Goal: Task Accomplishment & Management: Manage account settings

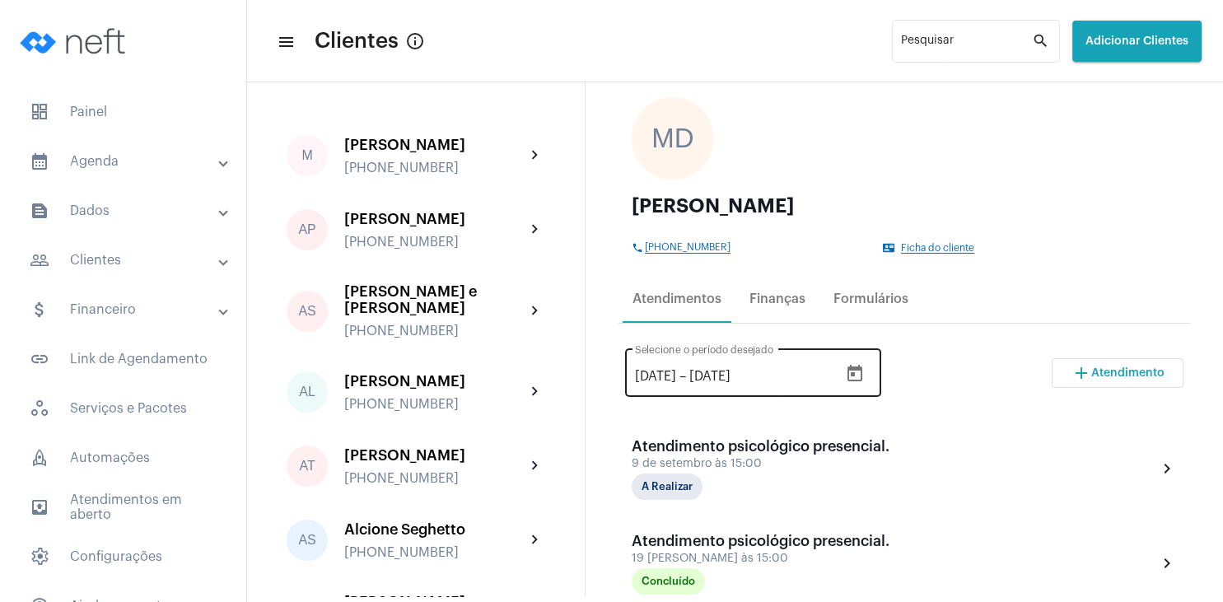
scroll to position [158, 0]
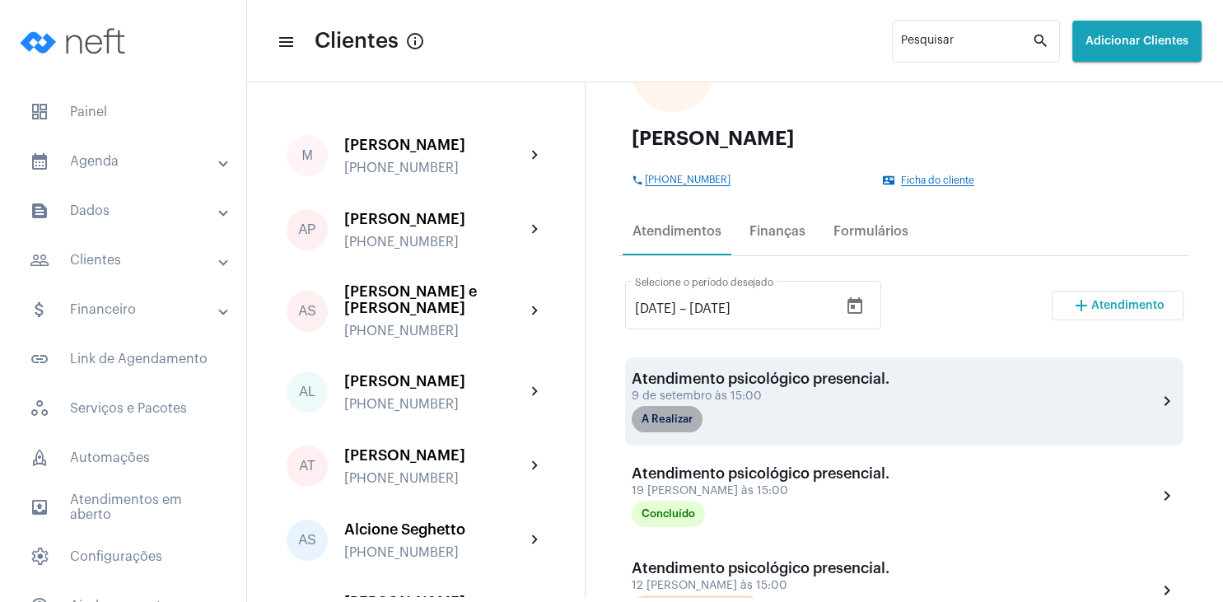
click at [690, 421] on mat-chip "A Realizar" at bounding box center [667, 419] width 71 height 26
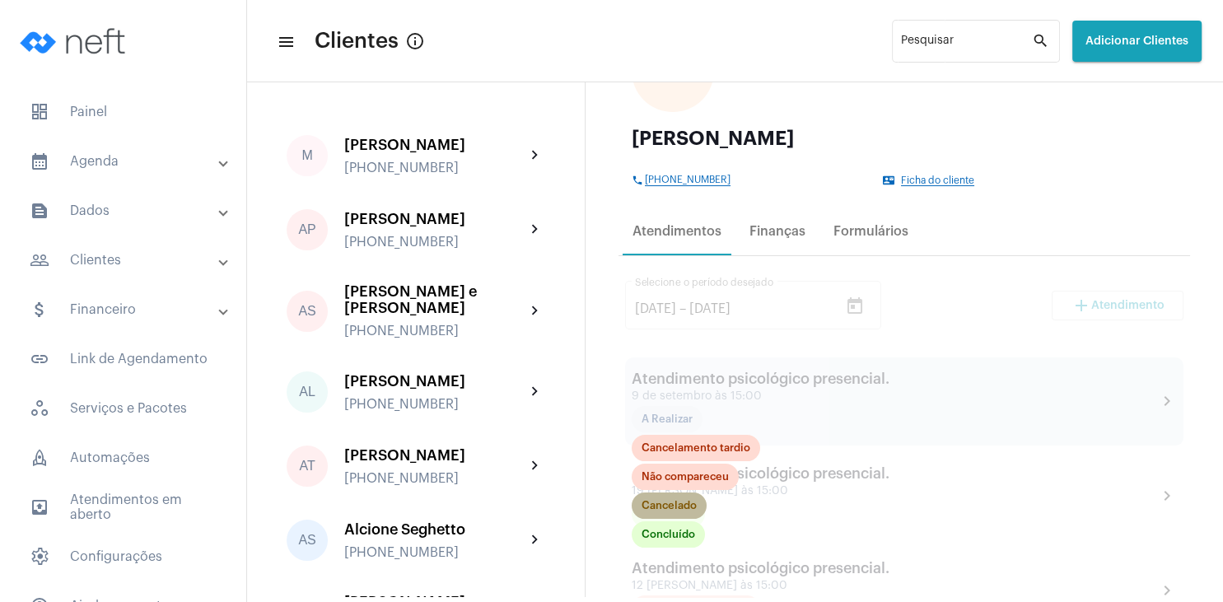
click at [684, 508] on mat-chip "Cancelado" at bounding box center [669, 506] width 75 height 26
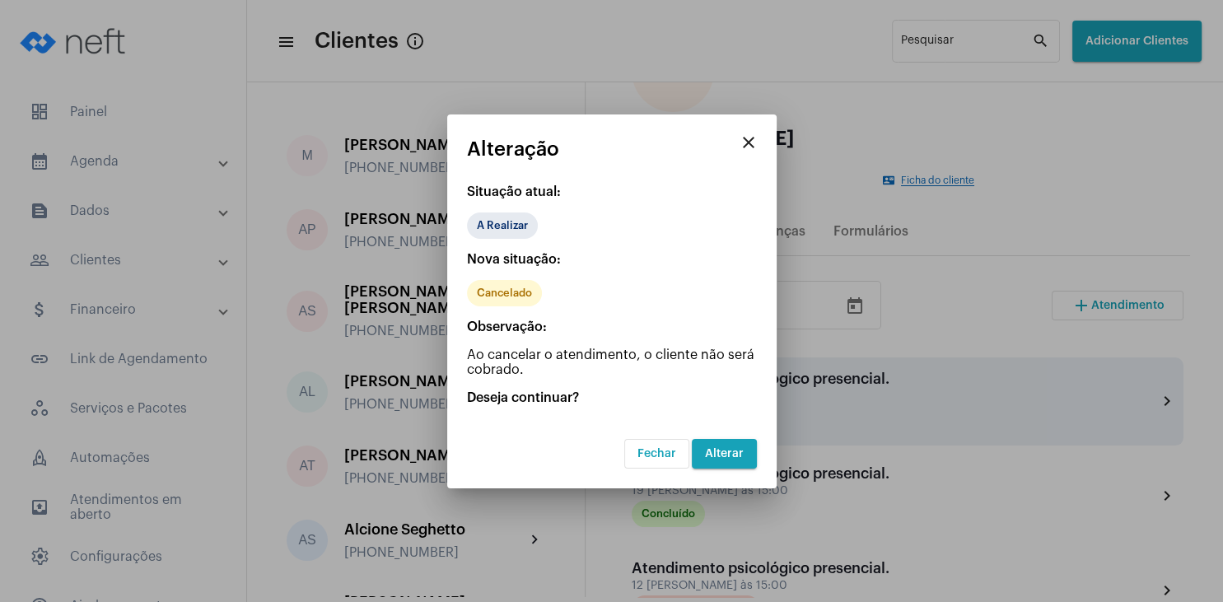
click at [727, 453] on span "Alterar" at bounding box center [724, 454] width 39 height 12
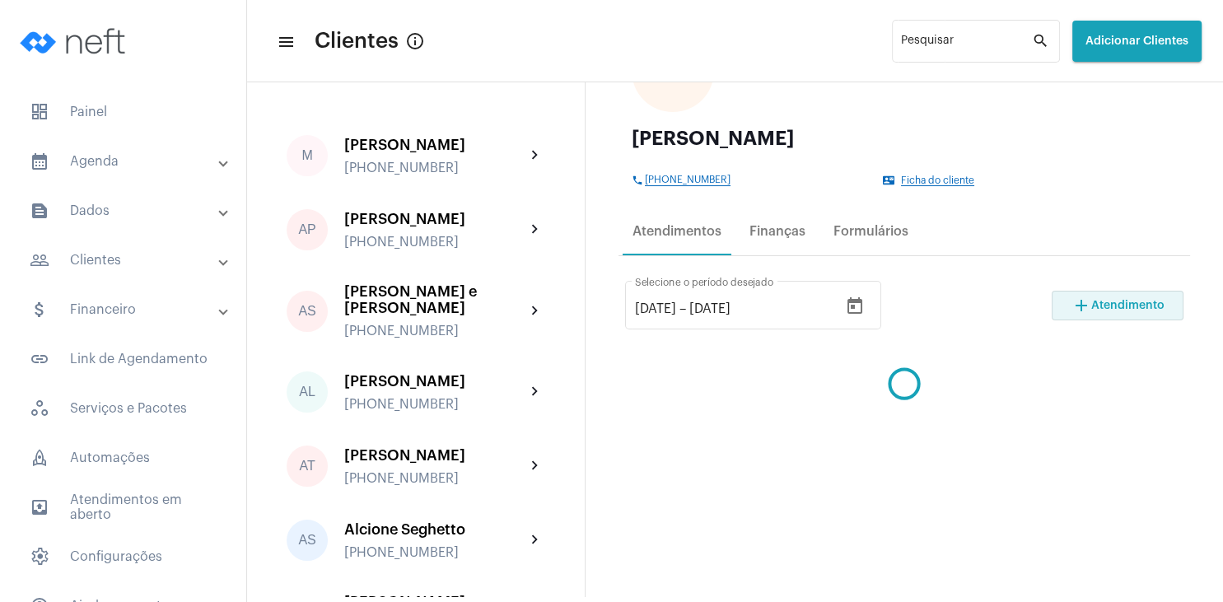
click at [1115, 308] on span "Atendimento" at bounding box center [1128, 306] width 73 height 12
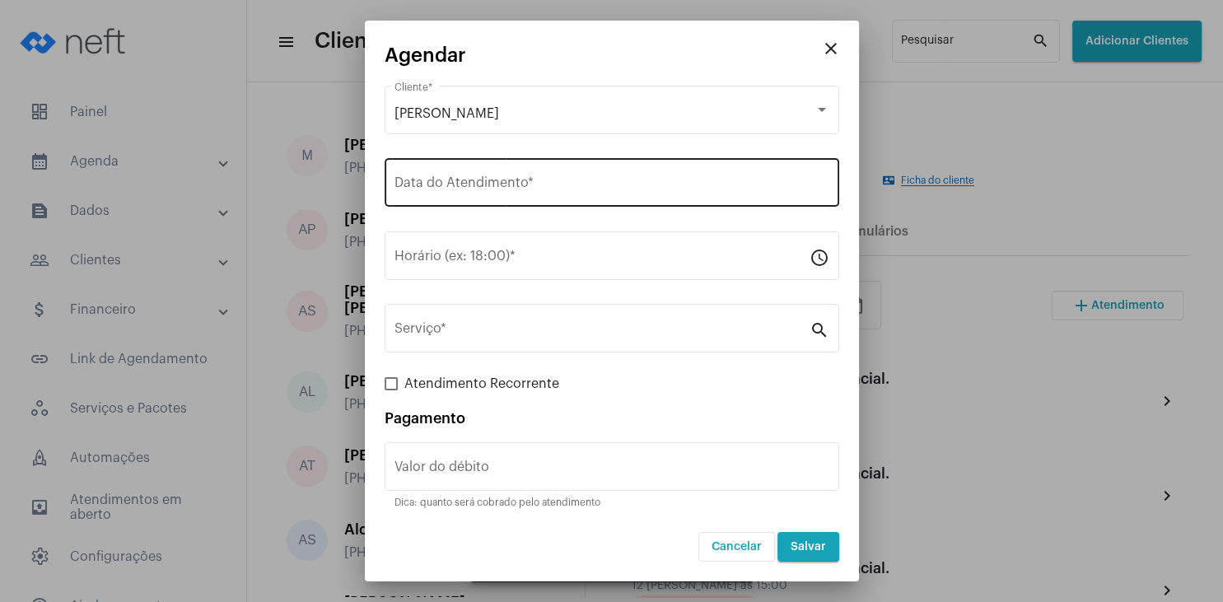
click at [466, 178] on div "Data do Atendimento *" at bounding box center [612, 181] width 435 height 52
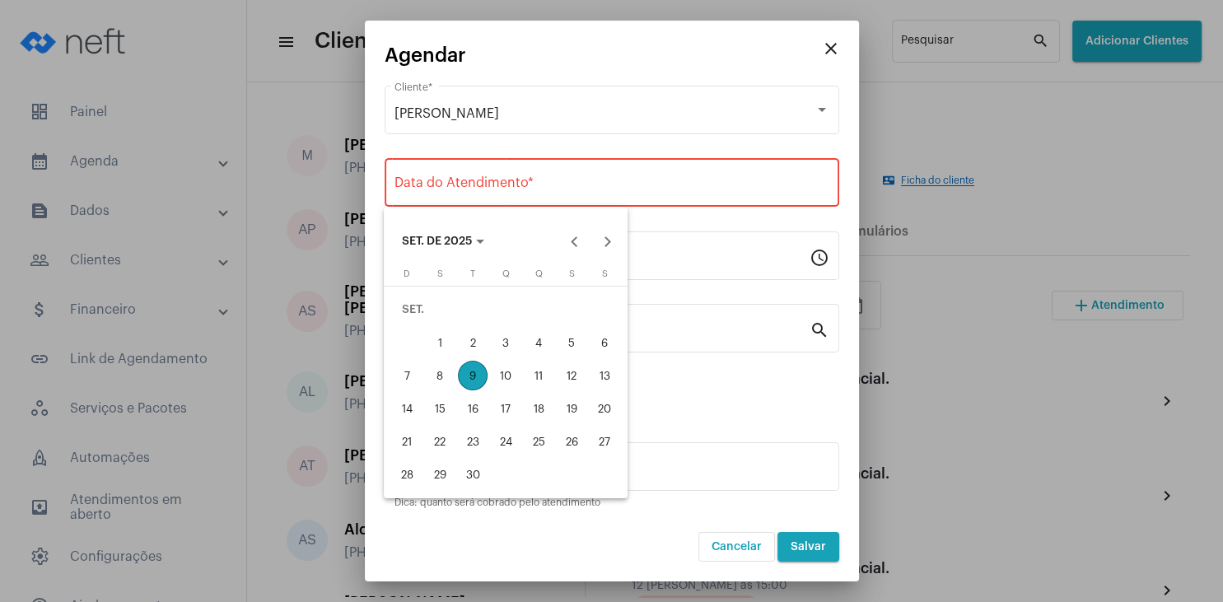
click at [475, 403] on div "16" at bounding box center [473, 409] width 30 height 30
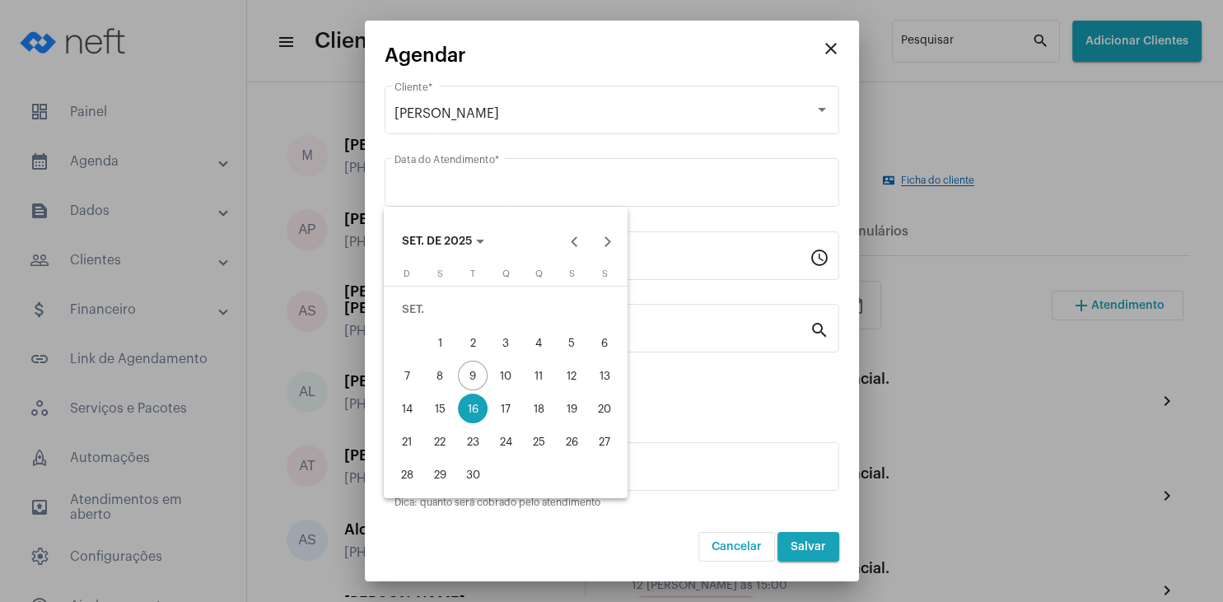
type input "[DATE]"
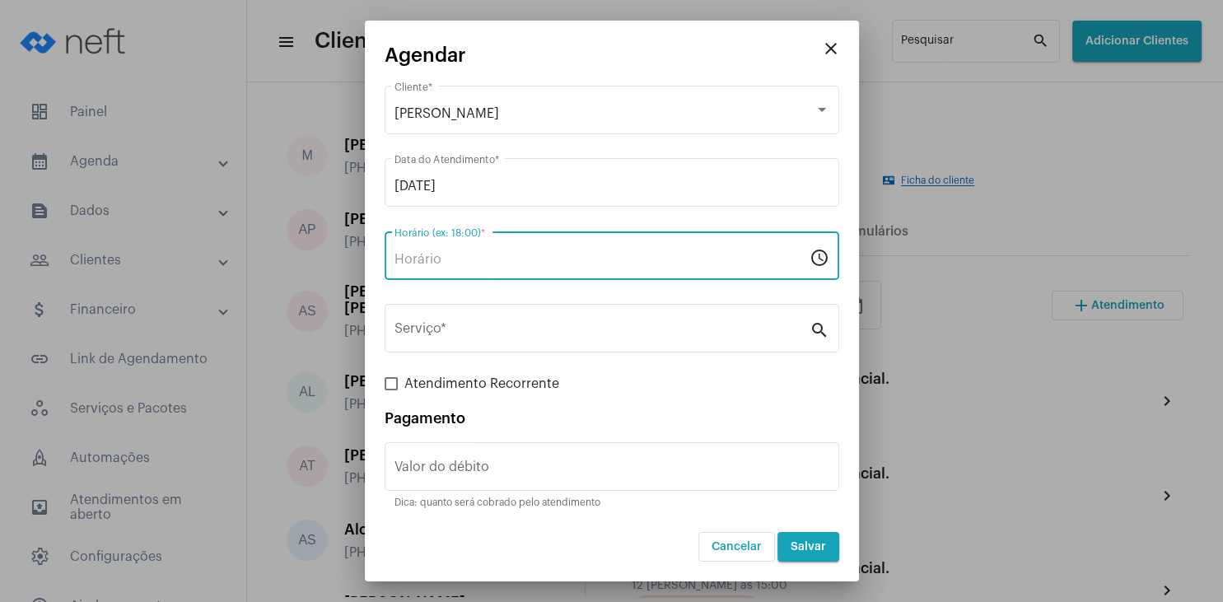
click at [479, 255] on input "Horário (ex: 18:00) *" at bounding box center [602, 259] width 415 height 15
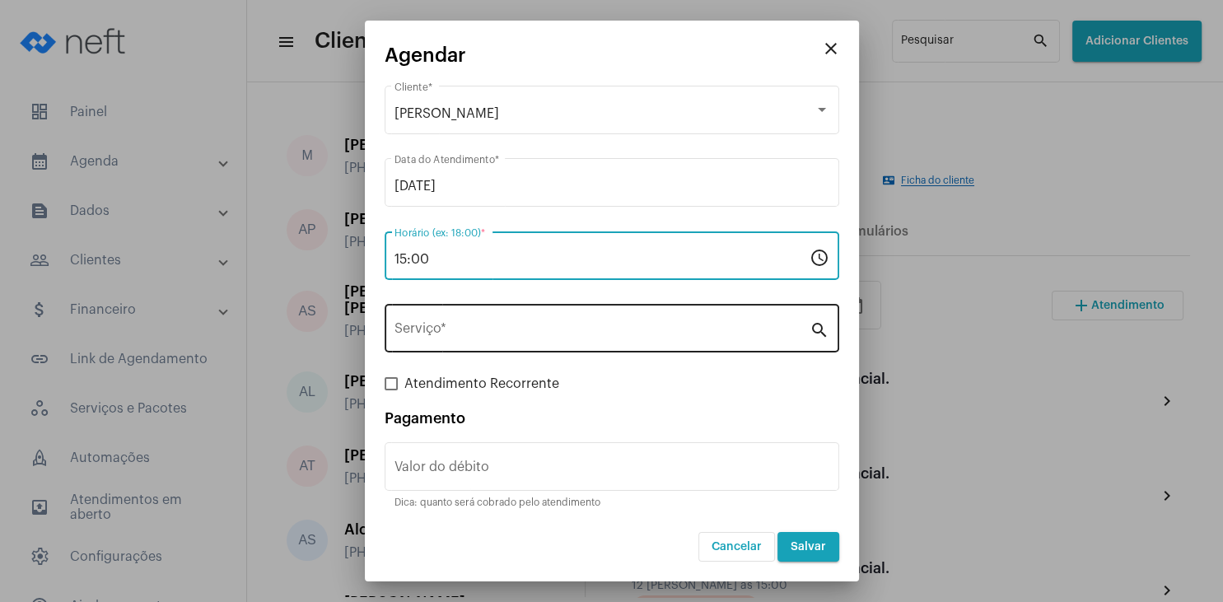
type input "15:00"
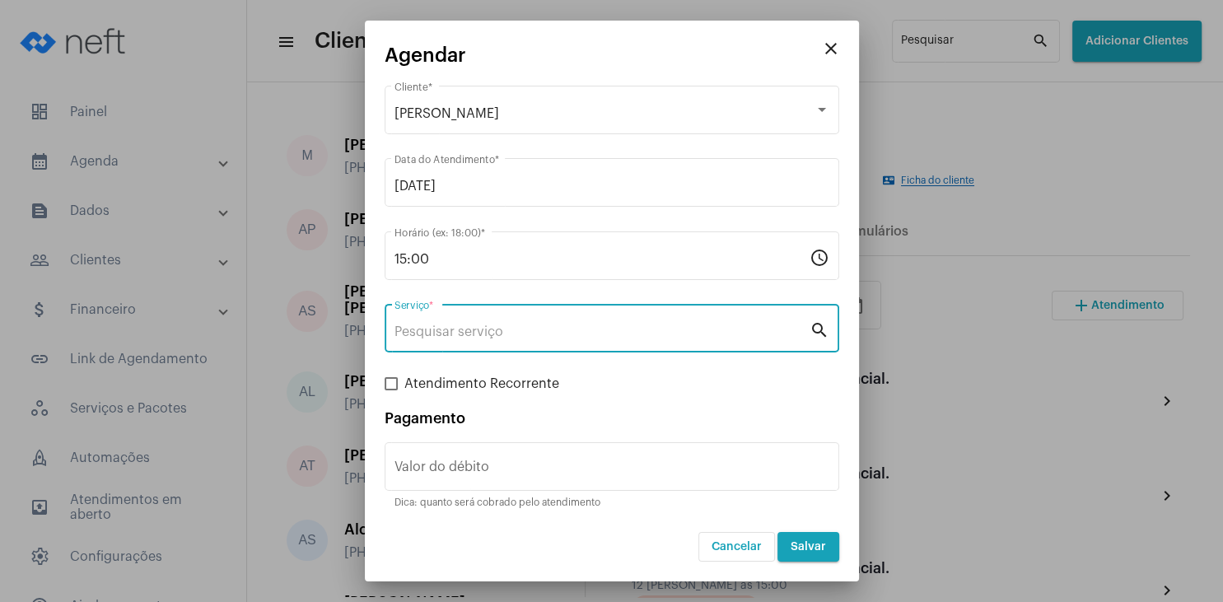
click at [493, 338] on input "Serviço *" at bounding box center [602, 332] width 415 height 15
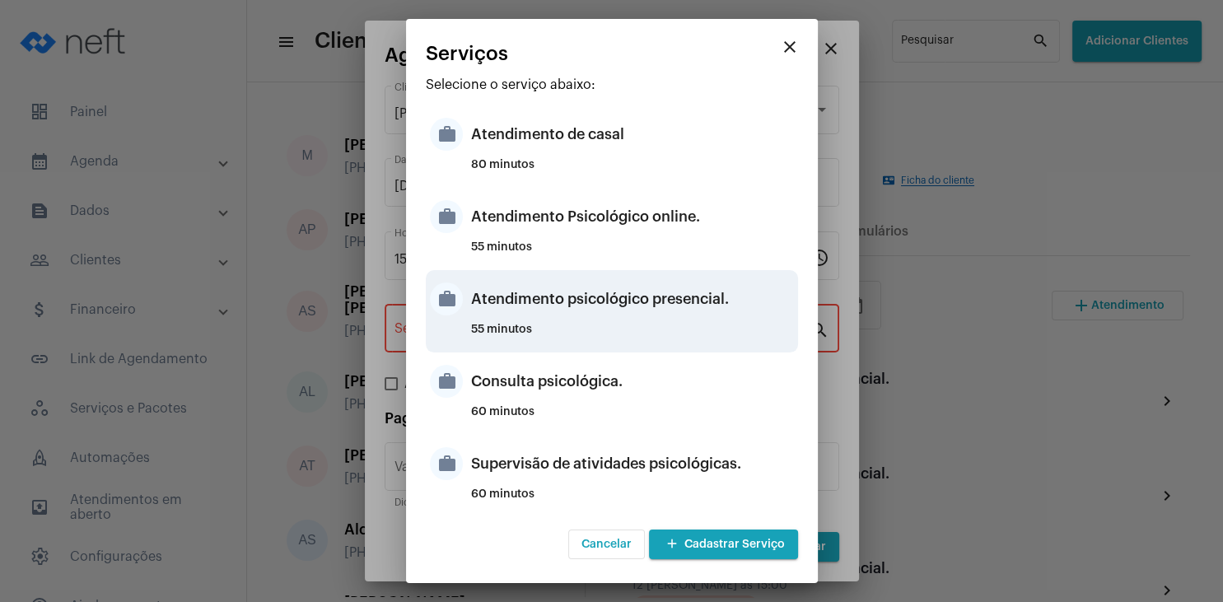
click at [644, 308] on div "Atendimento psicológico presencial." at bounding box center [632, 298] width 323 height 49
type input "Atendimento psicológico presencial."
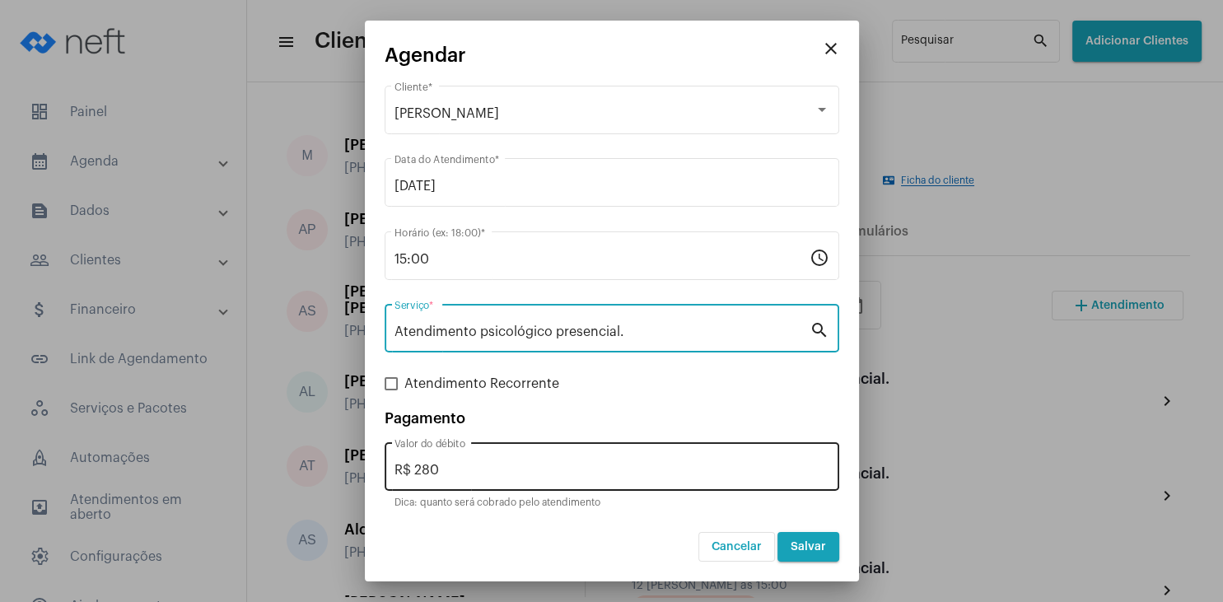
click at [492, 477] on input "R$ 280" at bounding box center [612, 470] width 435 height 15
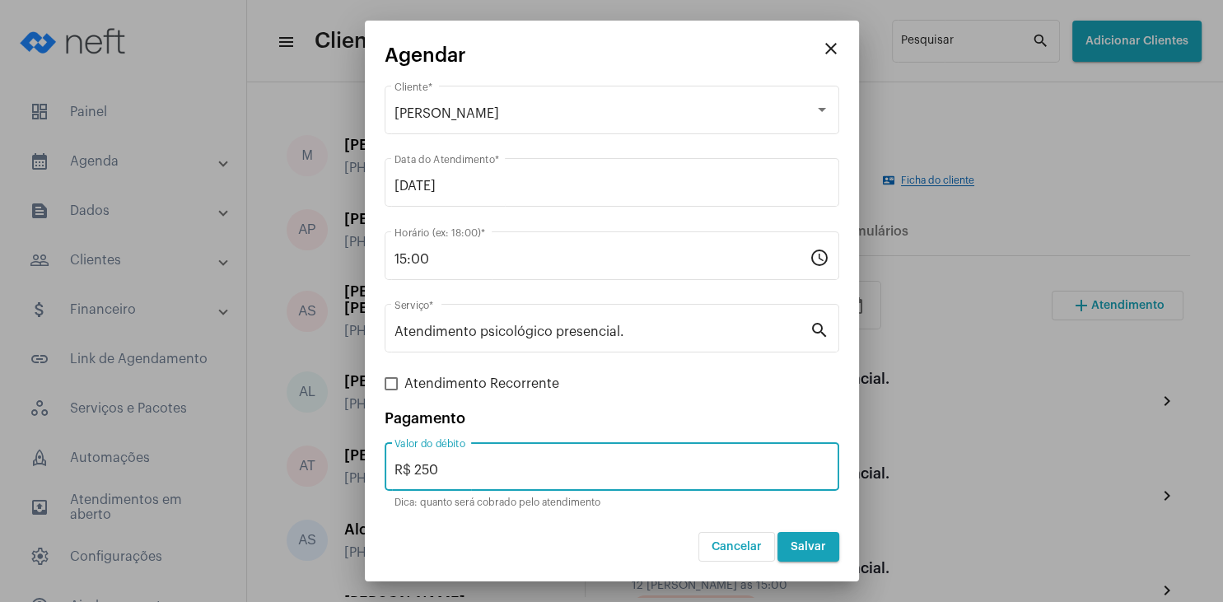
type input "R$ 250"
click at [807, 542] on span "Salvar" at bounding box center [808, 547] width 35 height 12
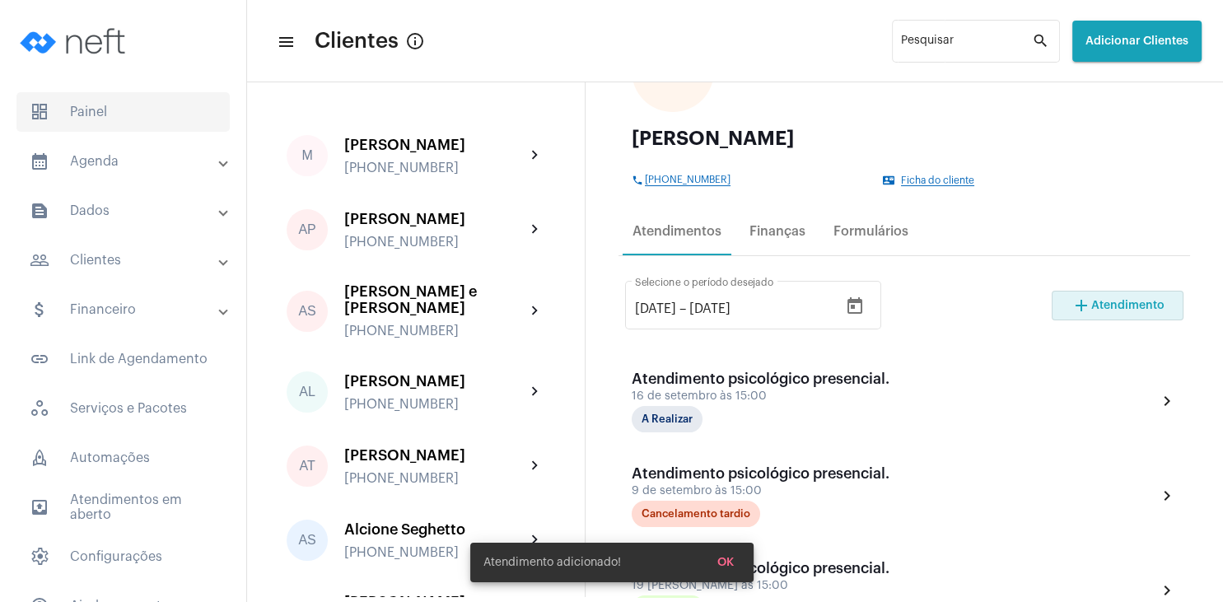
click at [133, 124] on span "dashboard Painel" at bounding box center [122, 112] width 213 height 40
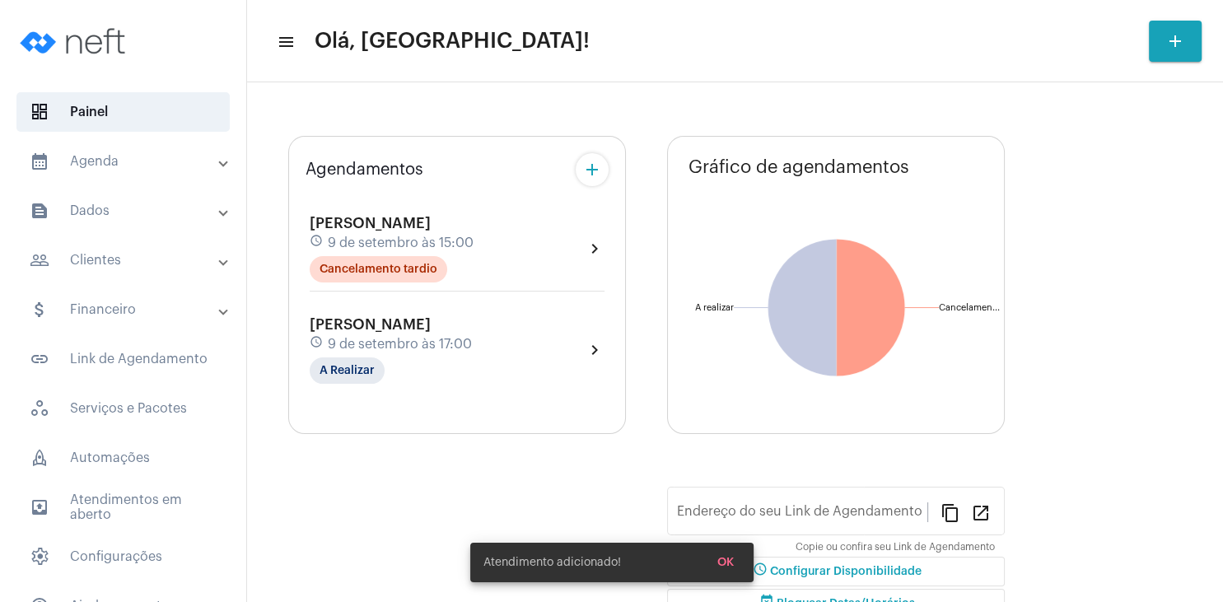
type input "[URL][DOMAIN_NAME][PERSON_NAME]"
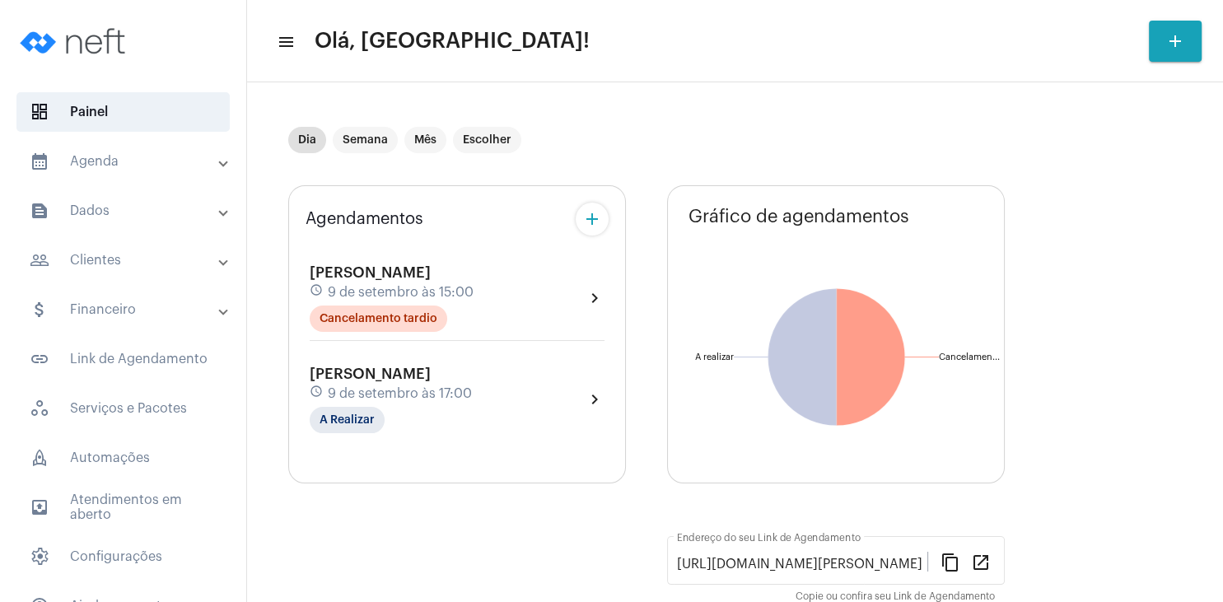
click at [363, 285] on span "9 de setembro às 15:00" at bounding box center [401, 292] width 146 height 15
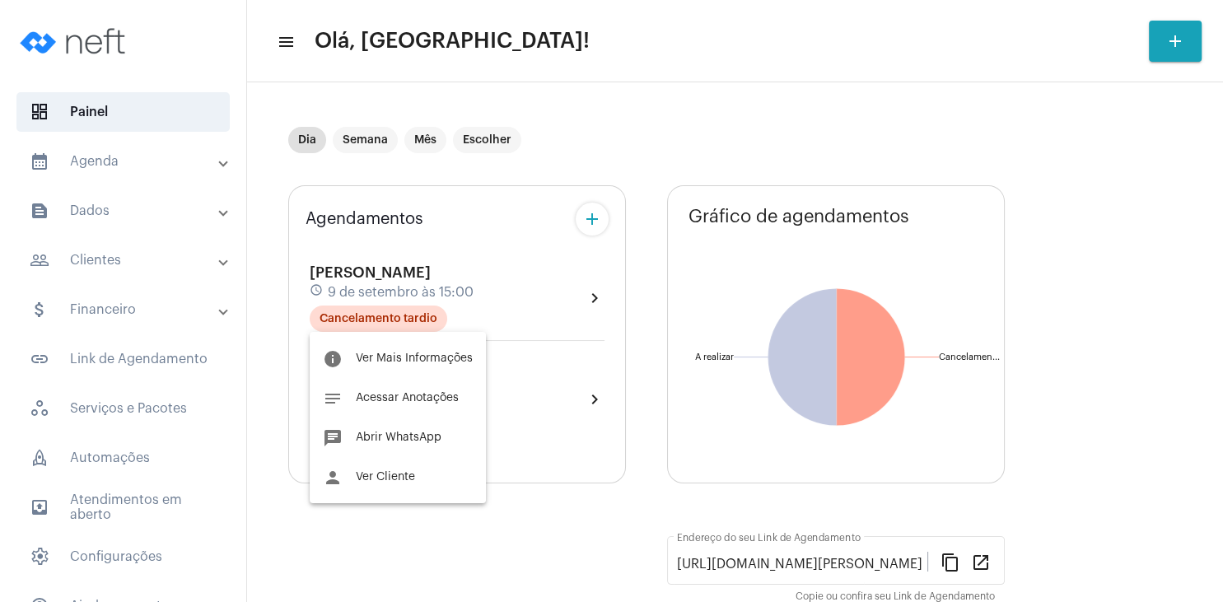
click at [400, 479] on span "Ver Cliente" at bounding box center [385, 477] width 59 height 12
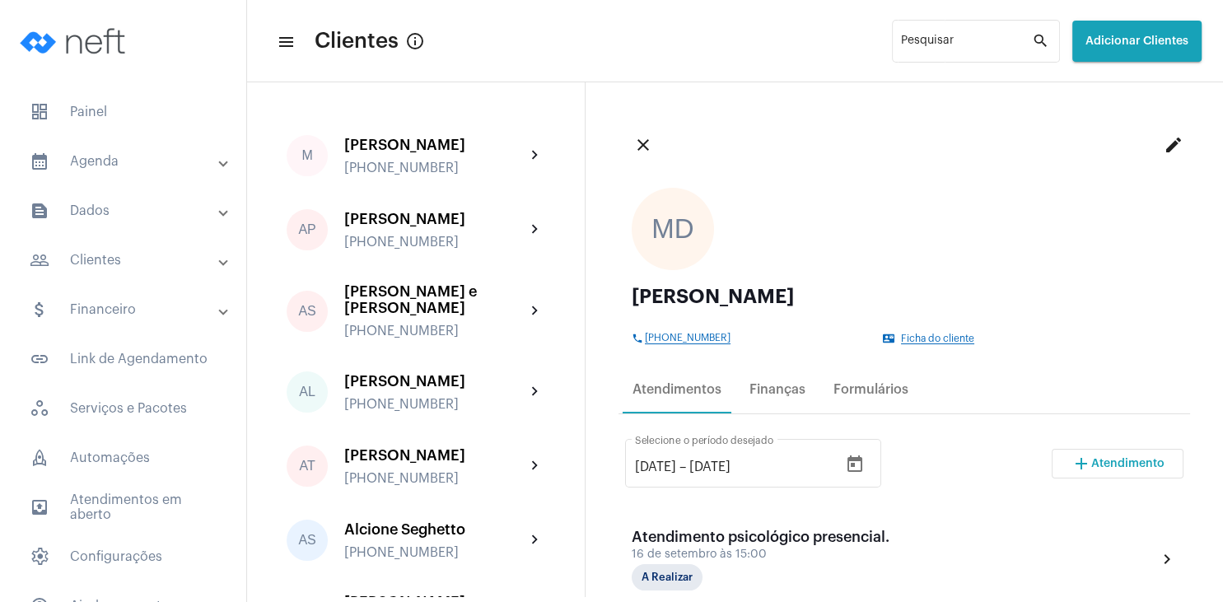
click at [765, 379] on mat-tooltip-component "Enviar whatsapp para cliente" at bounding box center [751, 365] width 149 height 42
click at [766, 393] on div "Finanças" at bounding box center [778, 389] width 56 height 15
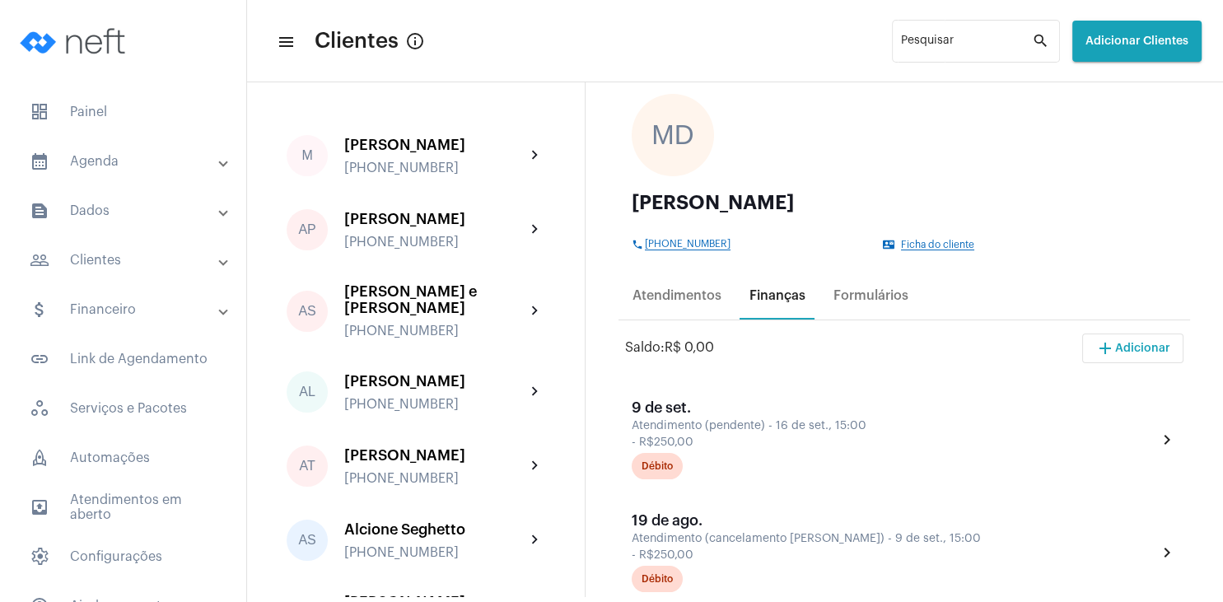
scroll to position [237, 0]
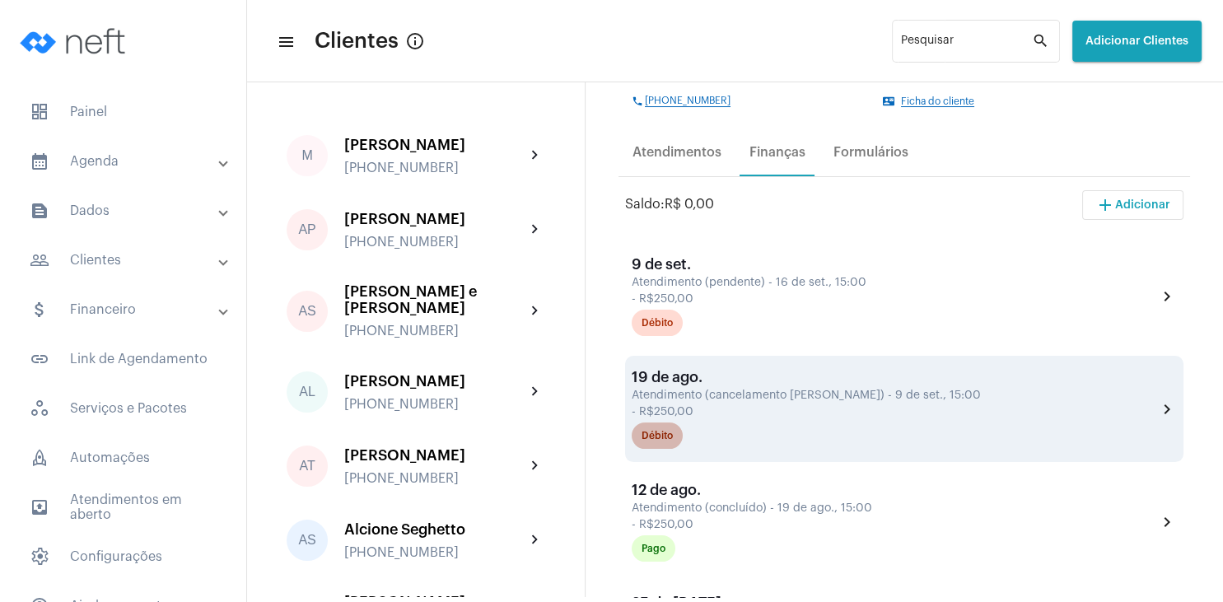
click at [664, 434] on div "Débito" at bounding box center [657, 436] width 31 height 11
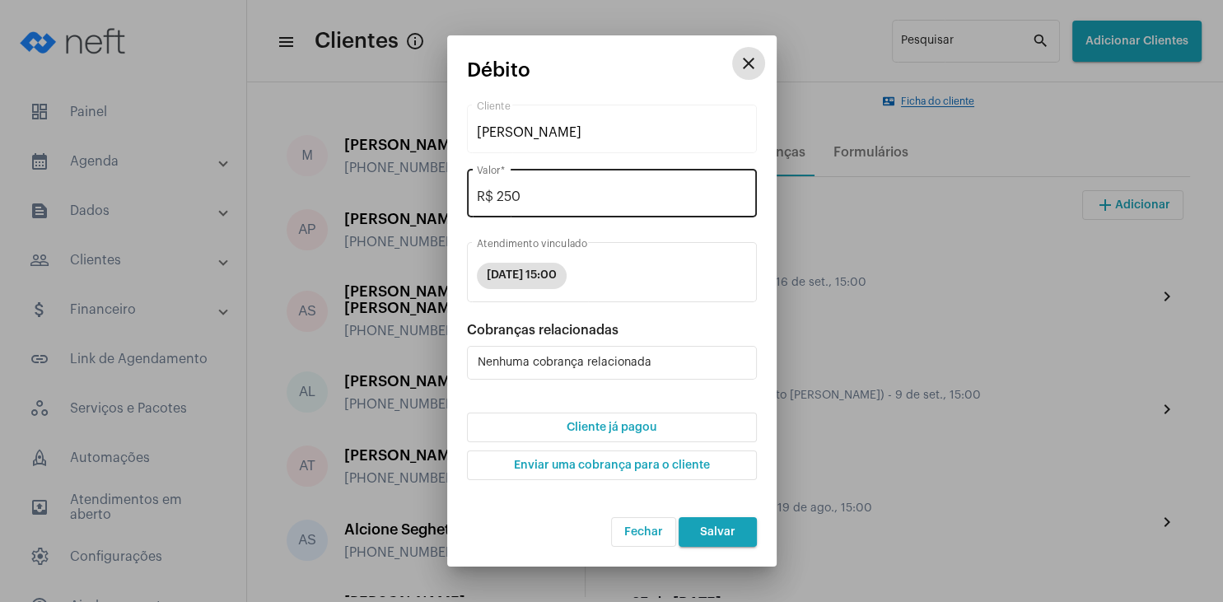
click at [536, 199] on input "R$ 250" at bounding box center [612, 196] width 270 height 15
type input "R$ 0"
click at [636, 428] on span "Cliente já pagou" at bounding box center [612, 428] width 90 height 12
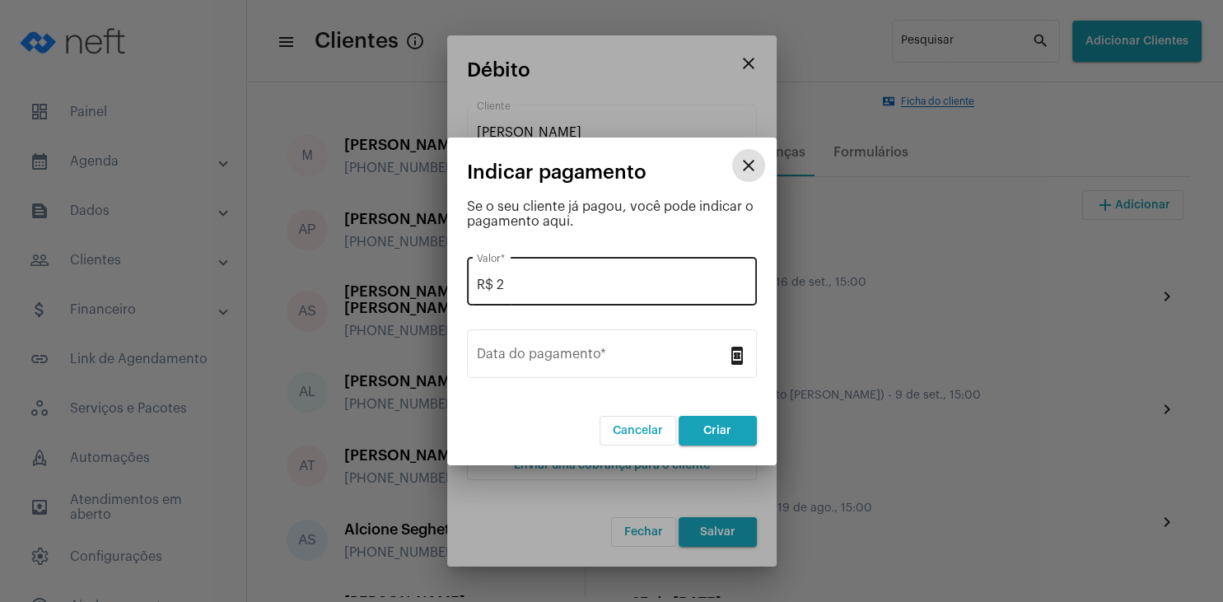
click at [529, 281] on input "R$ 2" at bounding box center [612, 285] width 270 height 15
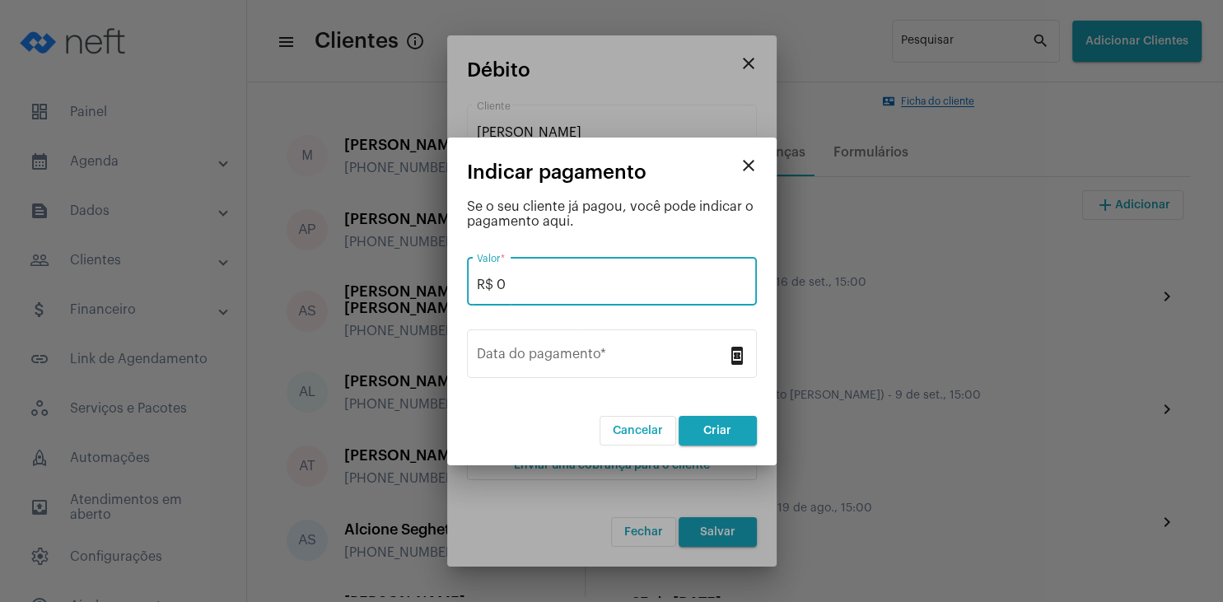
type input "R$ 0"
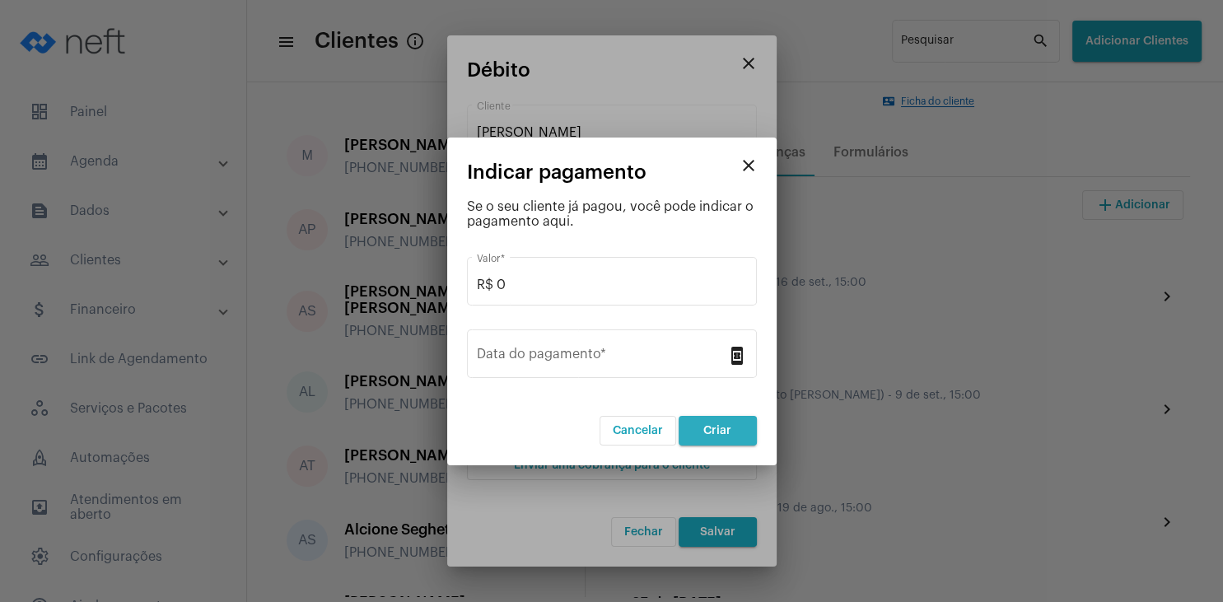
click at [706, 428] on span "Criar" at bounding box center [718, 431] width 28 height 12
click at [760, 166] on button "close" at bounding box center [748, 165] width 33 height 33
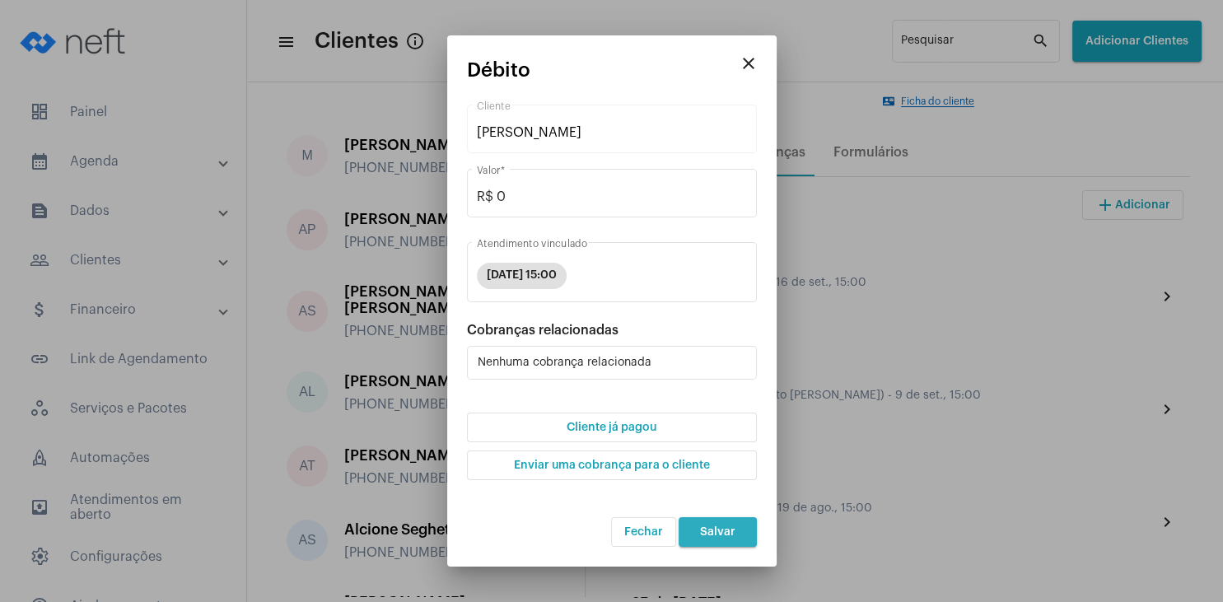
click at [711, 526] on span "Salvar" at bounding box center [717, 532] width 35 height 12
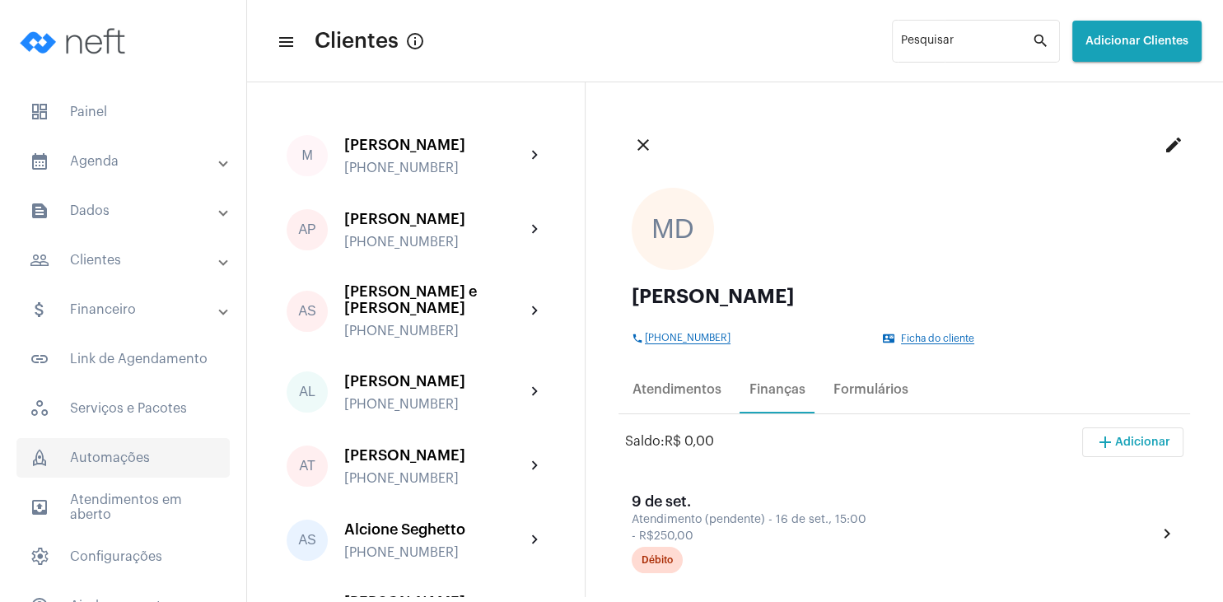
drag, startPoint x: 150, startPoint y: 457, endPoint x: 166, endPoint y: 453, distance: 16.2
click at [152, 456] on span "rocket_outlined Automações" at bounding box center [122, 458] width 213 height 40
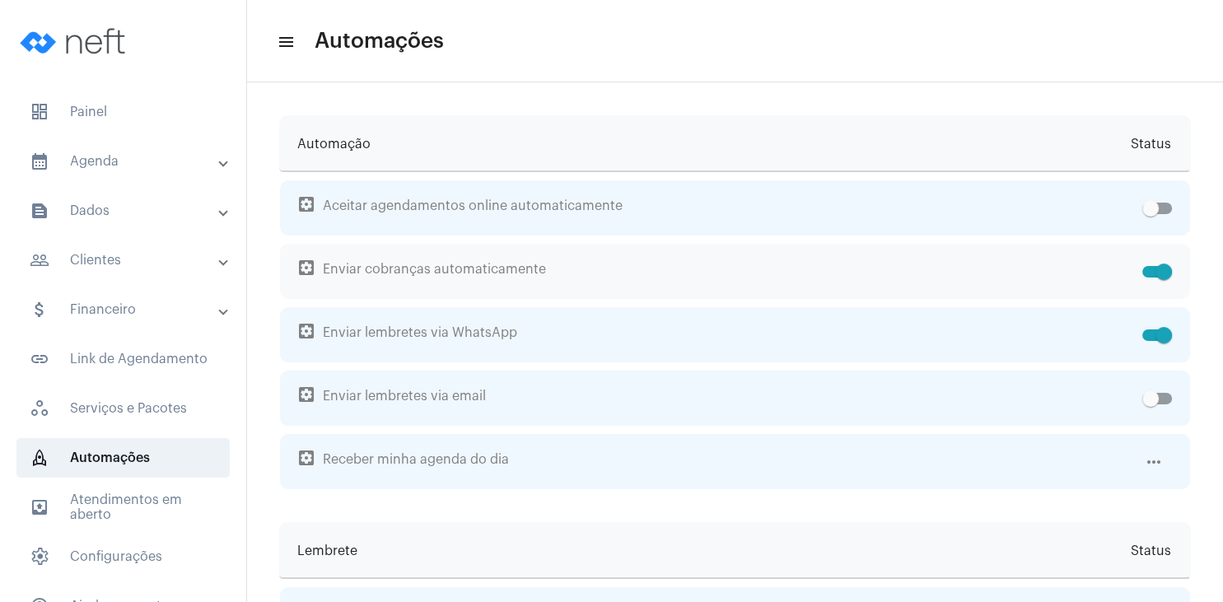
click at [1143, 271] on span at bounding box center [1158, 272] width 30 height 12
click at [1150, 278] on input "checkbox" at bounding box center [1150, 278] width 1 height 1
checkbox input "false"
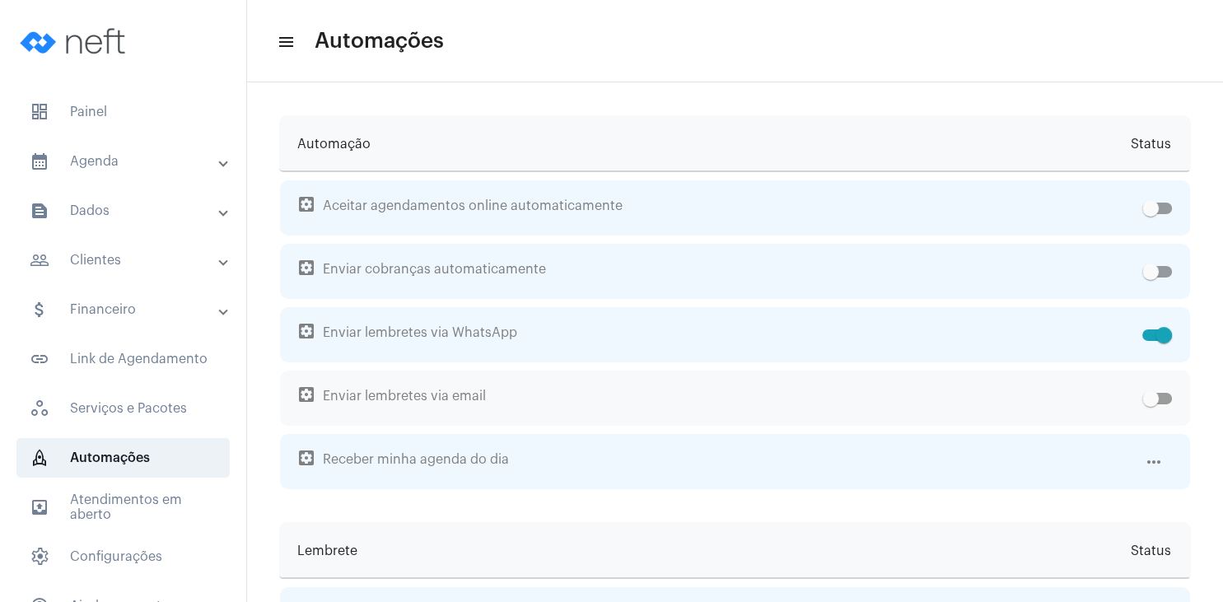
click at [1162, 399] on span at bounding box center [1158, 399] width 30 height 12
click at [1151, 405] on input "checkbox" at bounding box center [1150, 405] width 1 height 1
checkbox input "true"
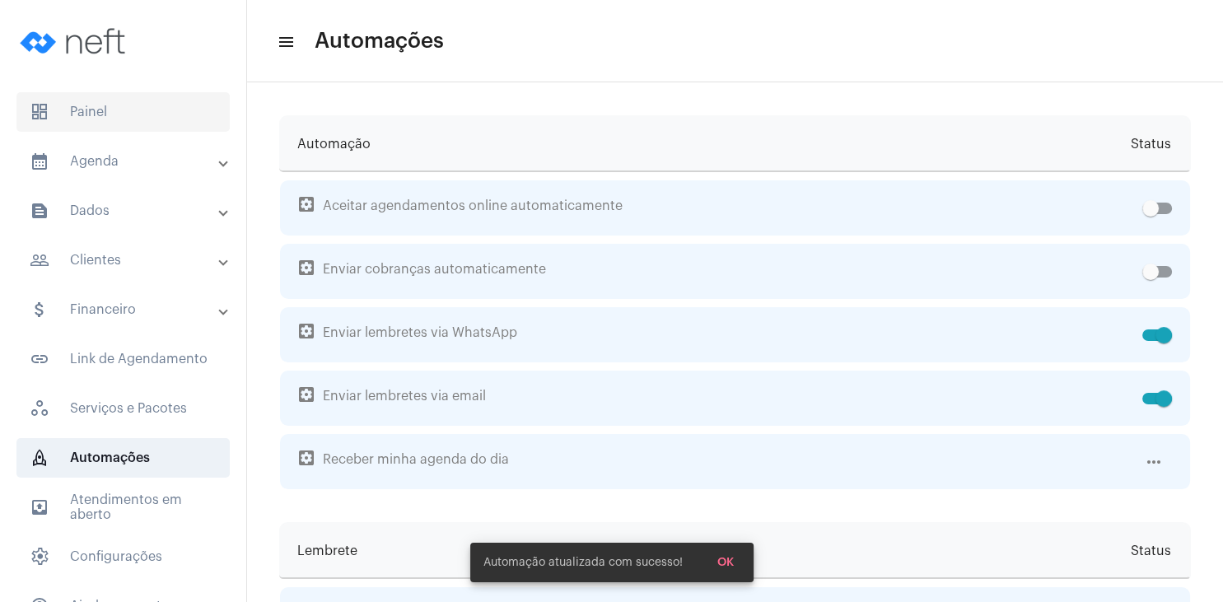
click at [83, 117] on span "dashboard Painel" at bounding box center [122, 112] width 213 height 40
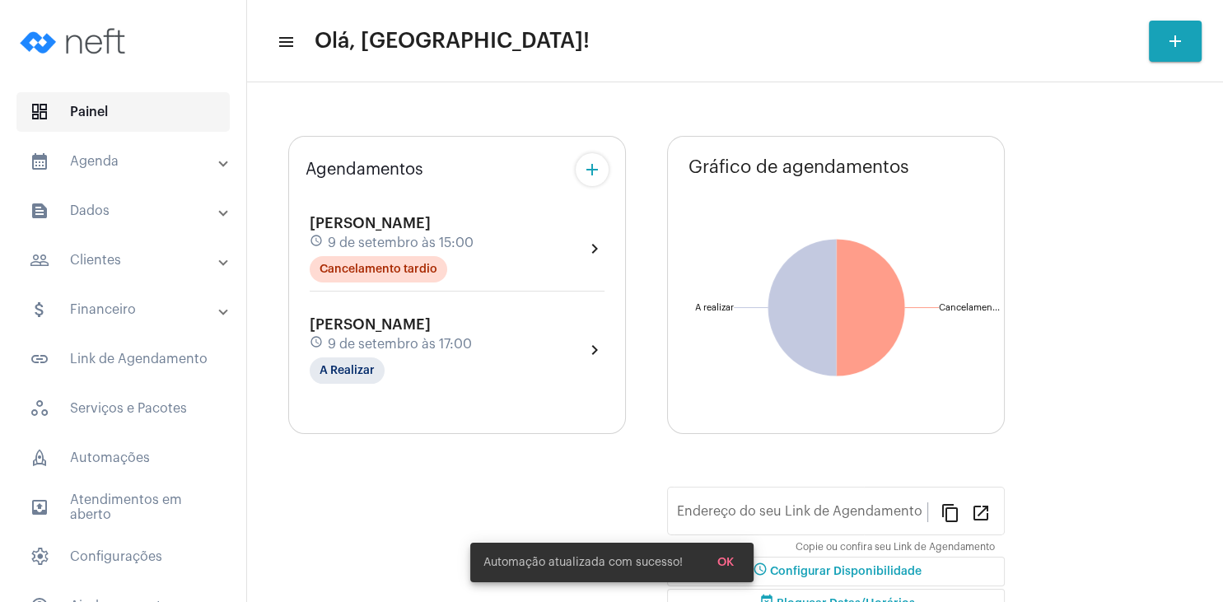
type input "[URL][DOMAIN_NAME][PERSON_NAME]"
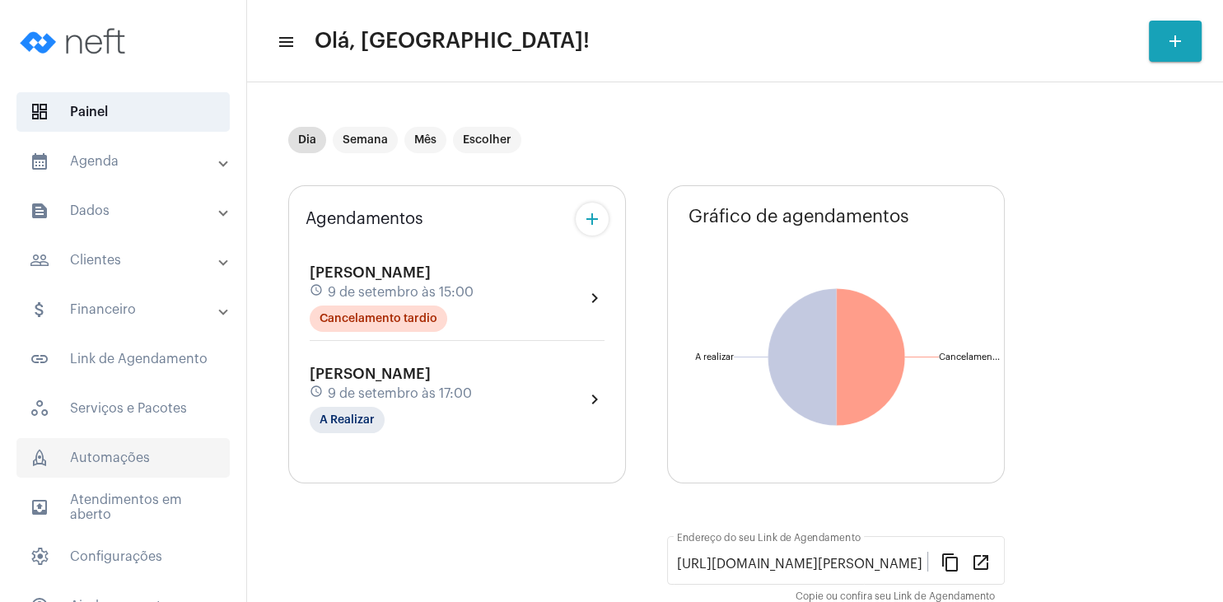
click at [158, 461] on span "rocket_outlined Automações" at bounding box center [122, 458] width 213 height 40
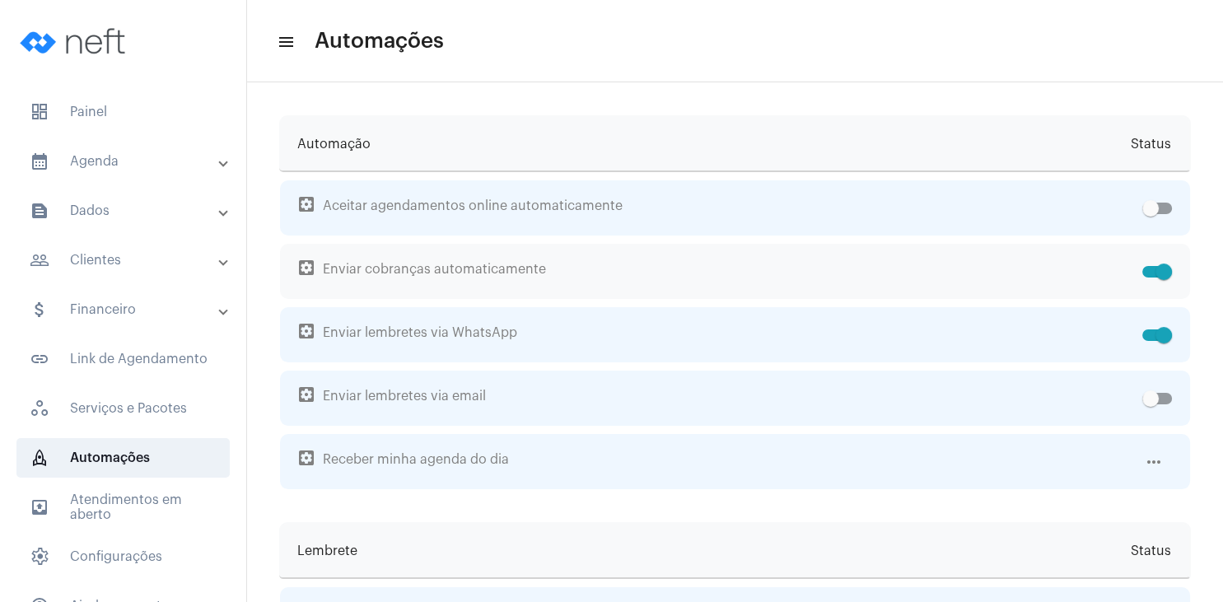
click at [1145, 274] on span at bounding box center [1158, 272] width 30 height 12
click at [1150, 278] on input "checkbox" at bounding box center [1150, 278] width 1 height 1
checkbox input "false"
